Goal: Information Seeking & Learning: Learn about a topic

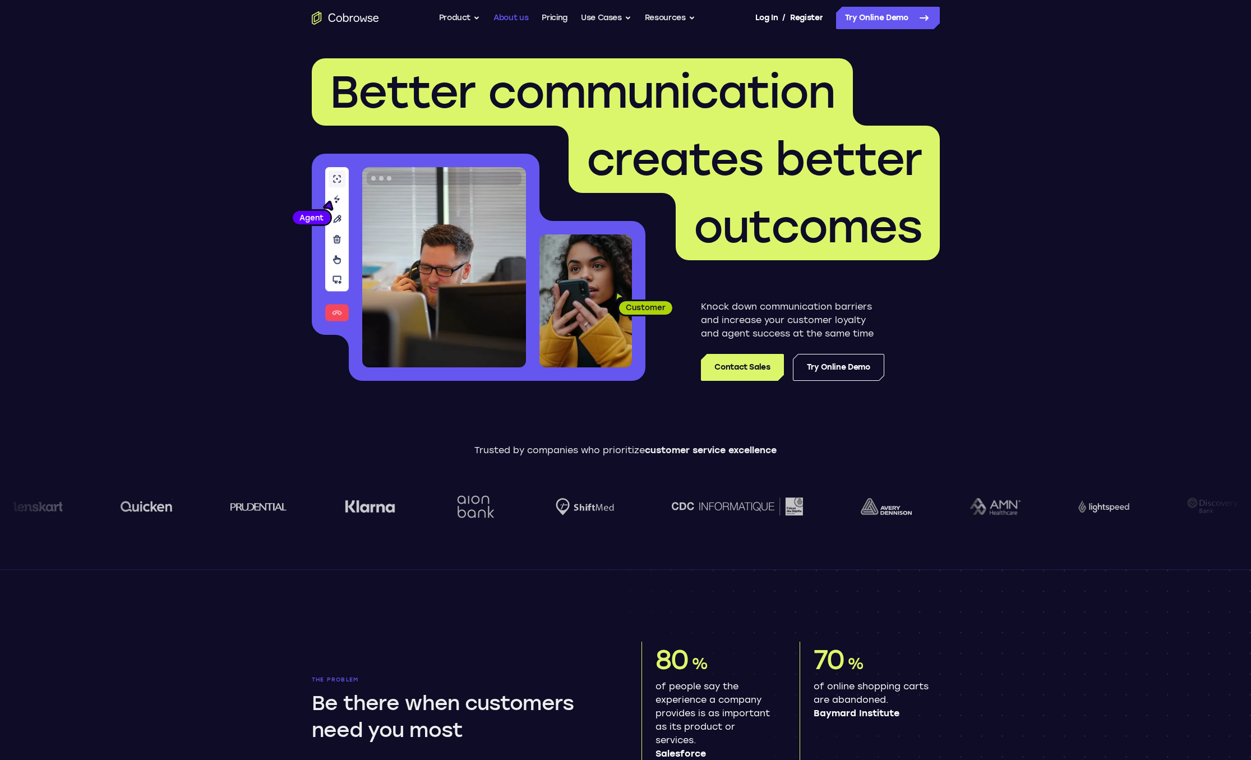
click at [518, 19] on link "About us" at bounding box center [511, 18] width 35 height 22
